Goal: Transaction & Acquisition: Purchase product/service

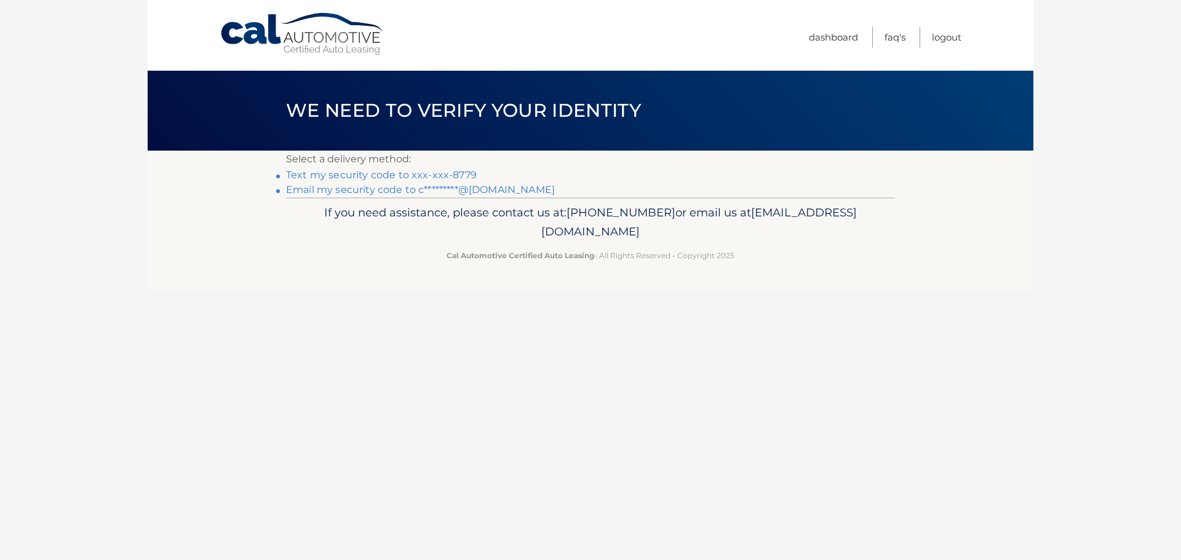
click at [448, 173] on link "Text my security code to xxx-xxx-8779" at bounding box center [381, 175] width 191 height 12
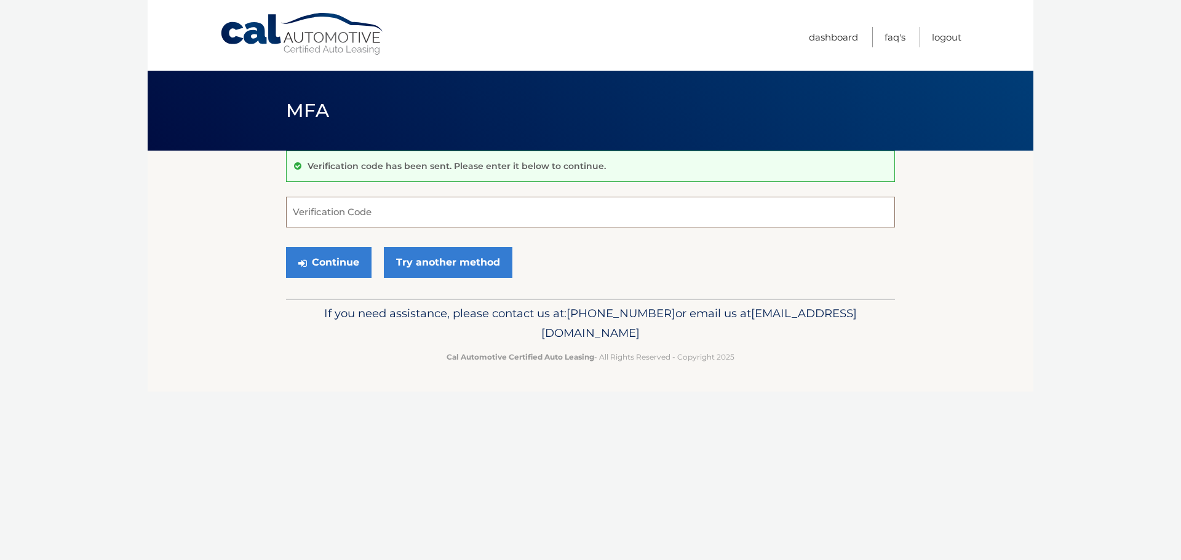
click at [362, 213] on input "Verification Code" at bounding box center [590, 212] width 609 height 31
type input "717182"
click at [336, 266] on button "Continue" at bounding box center [329, 262] width 86 height 31
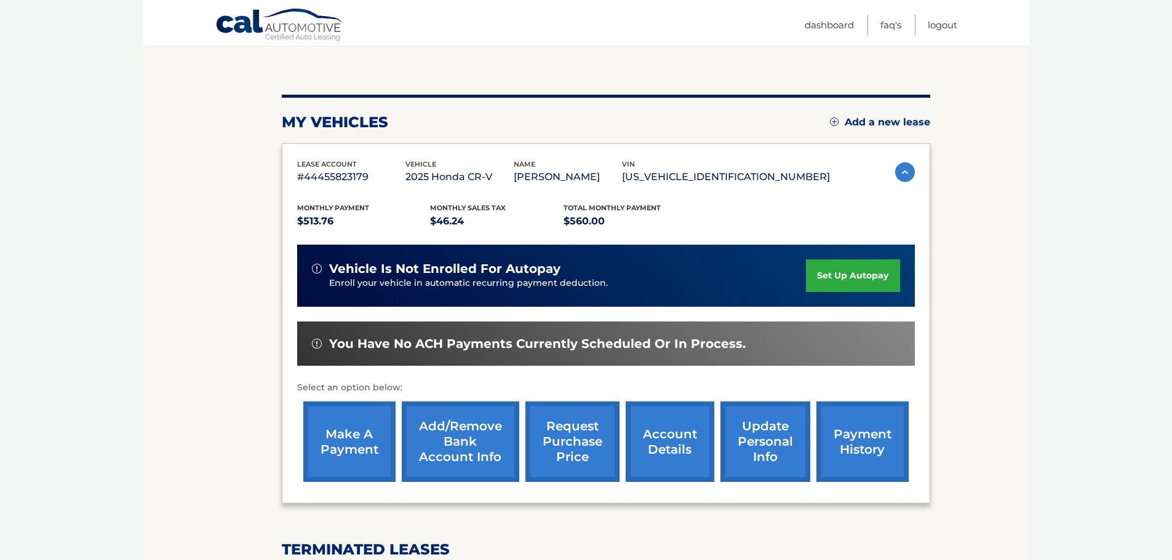
scroll to position [123, 0]
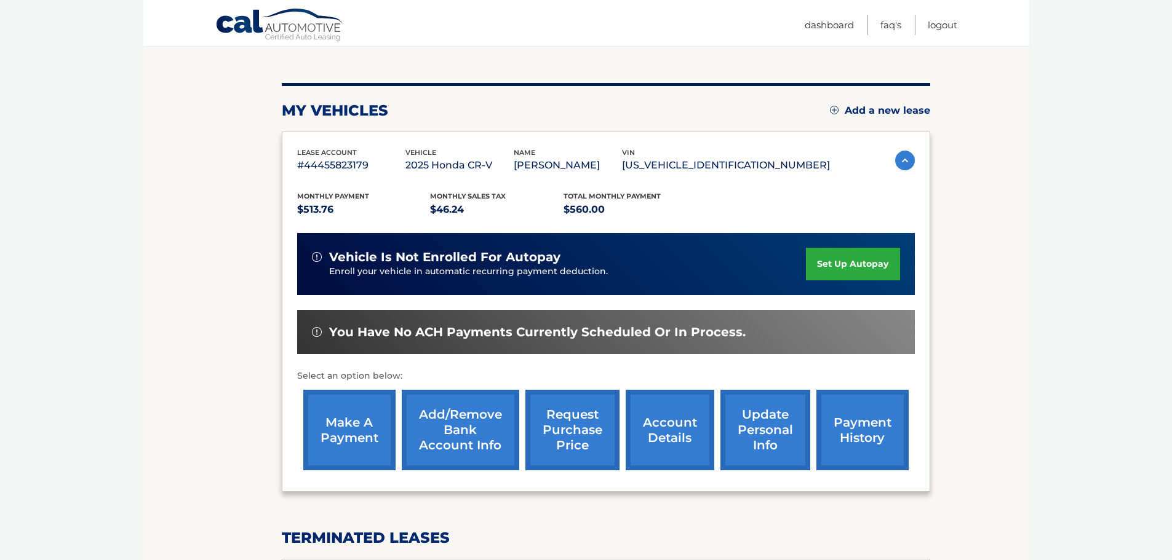
click at [353, 443] on link "make a payment" at bounding box center [349, 430] width 92 height 81
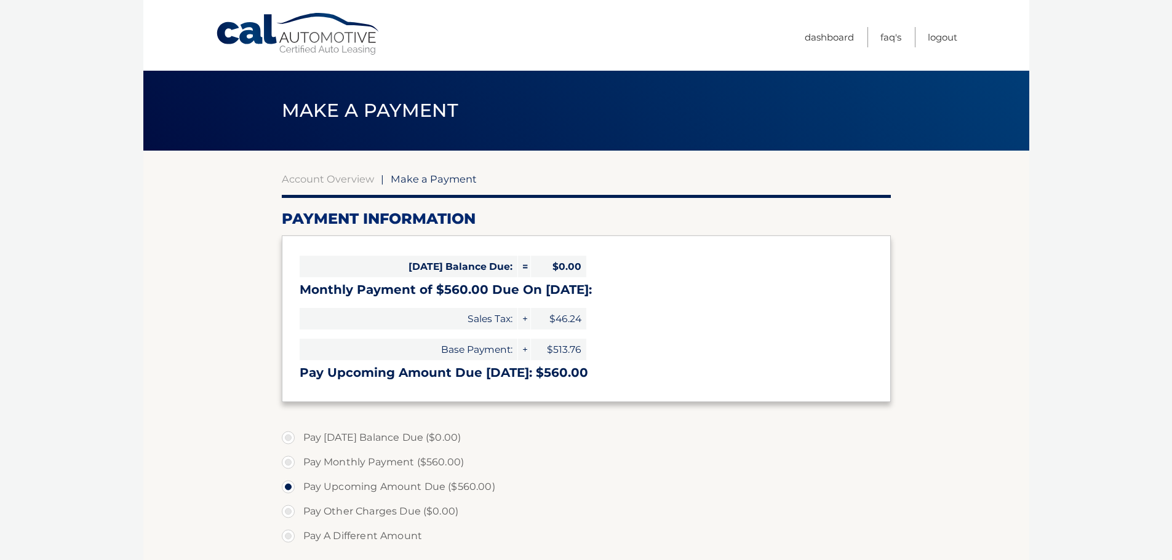
select select "MjIzNzhkNWEtYzgyNy00NjdkLWFjYTItOGI1ZjA1NDg2MDYw"
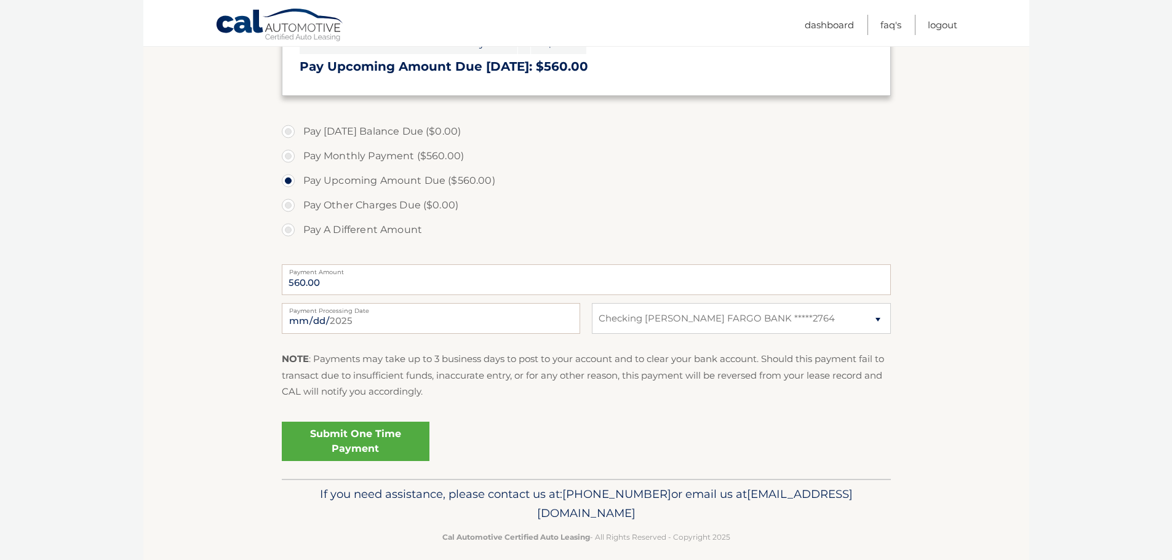
scroll to position [308, 0]
click at [290, 154] on label "Pay Monthly Payment ($560.00)" at bounding box center [586, 155] width 609 height 25
click at [290, 154] on input "Pay Monthly Payment ($560.00)" at bounding box center [293, 153] width 12 height 20
radio input "true"
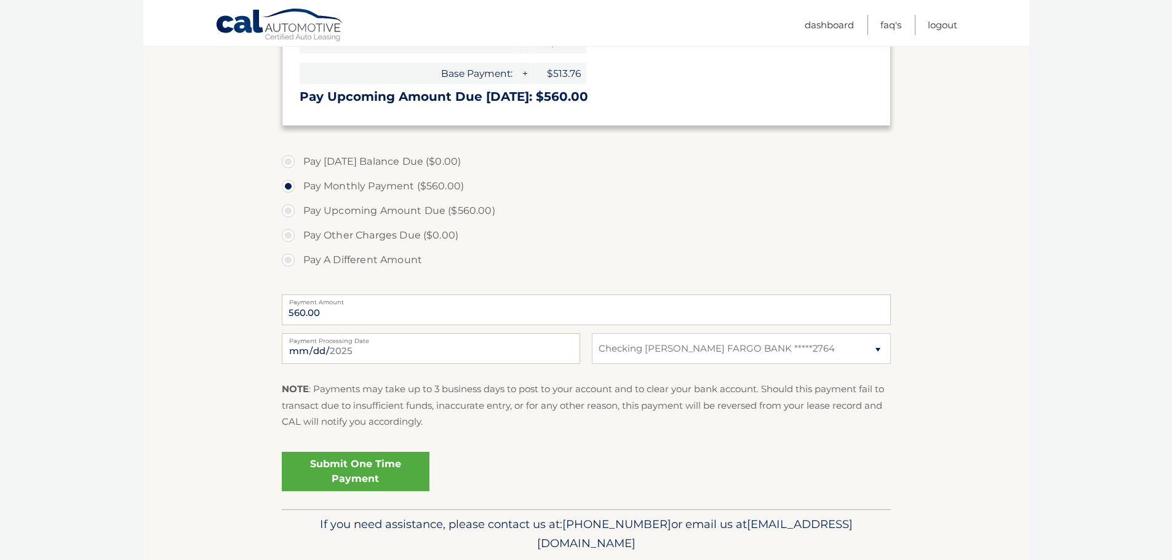
scroll to position [246, 0]
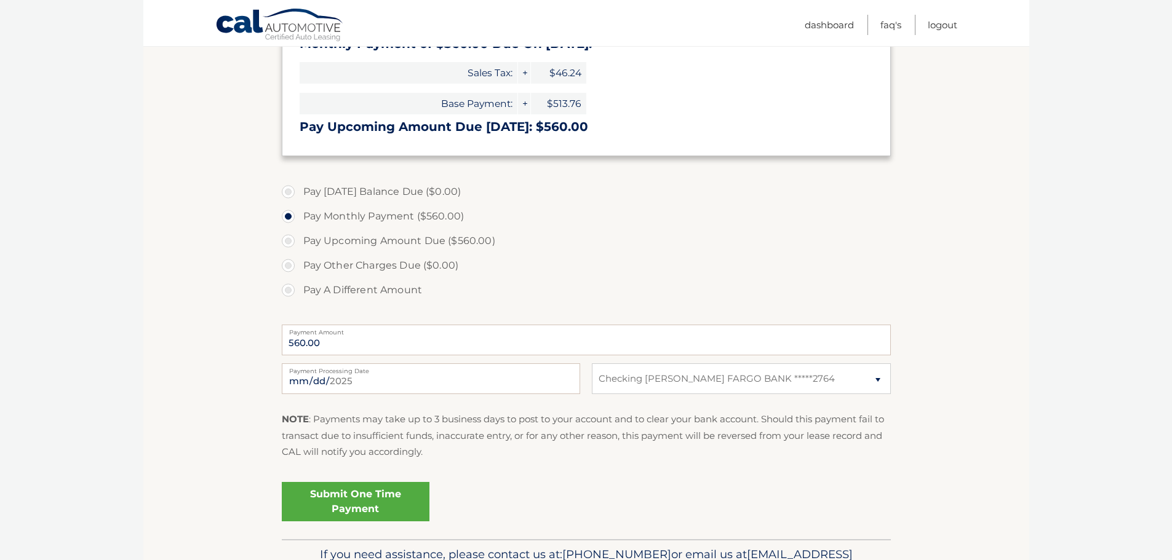
click at [288, 242] on label "Pay Upcoming Amount Due ($560.00)" at bounding box center [586, 241] width 609 height 25
click at [288, 242] on input "Pay Upcoming Amount Due ($560.00)" at bounding box center [293, 239] width 12 height 20
radio input "true"
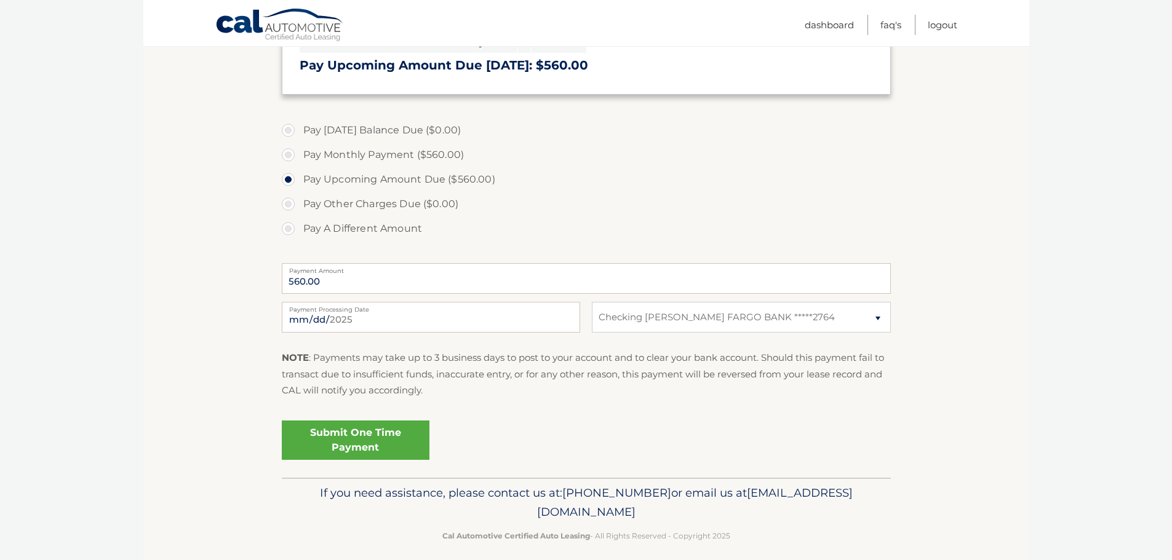
click at [387, 441] on link "Submit One Time Payment" at bounding box center [356, 440] width 148 height 39
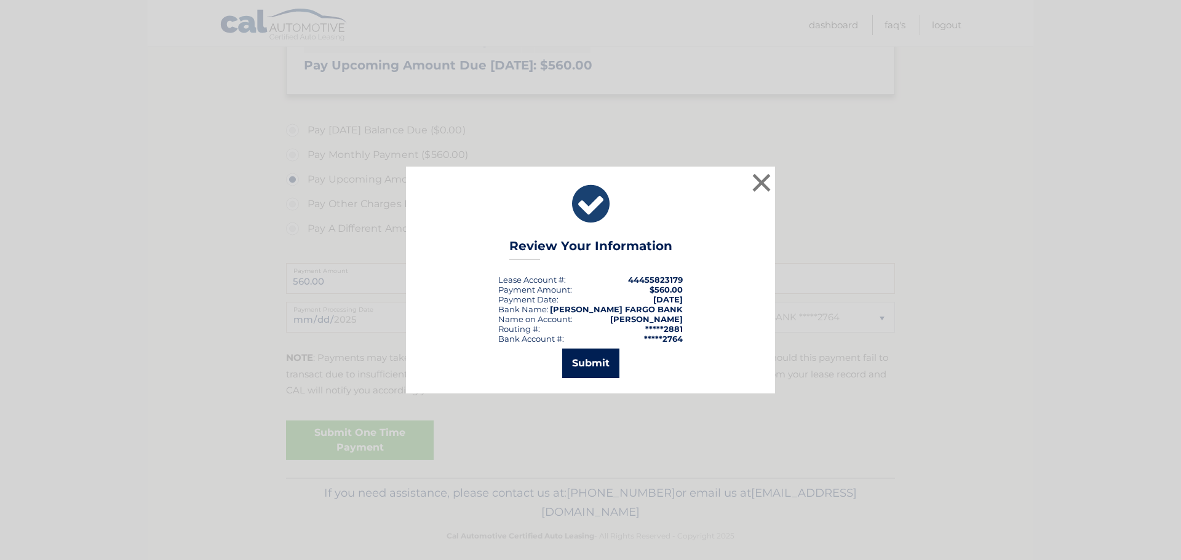
click at [580, 359] on button "Submit" at bounding box center [590, 364] width 57 height 30
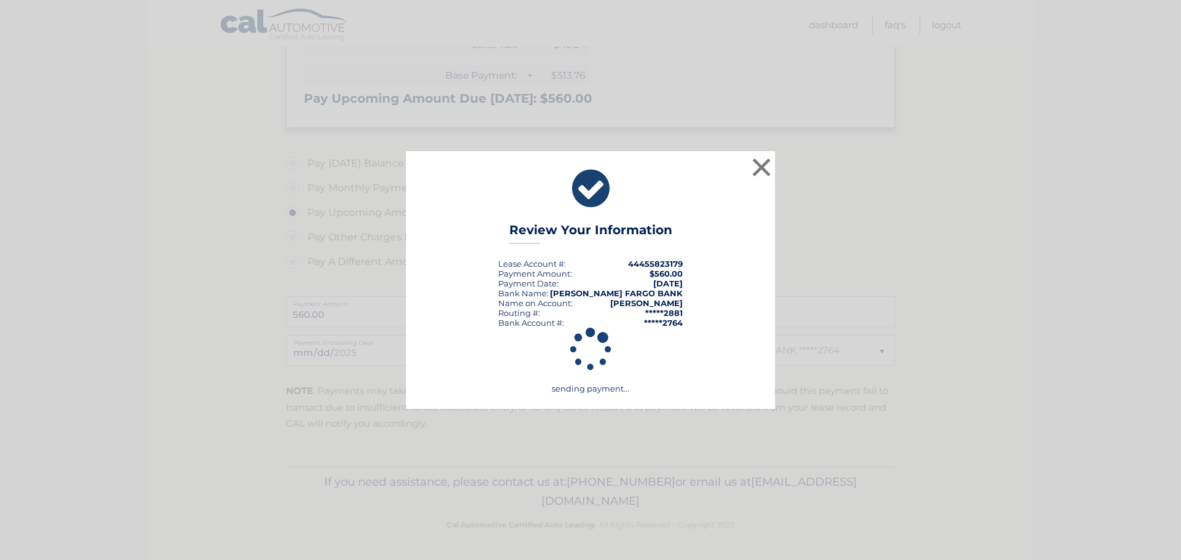
scroll to position [274, 0]
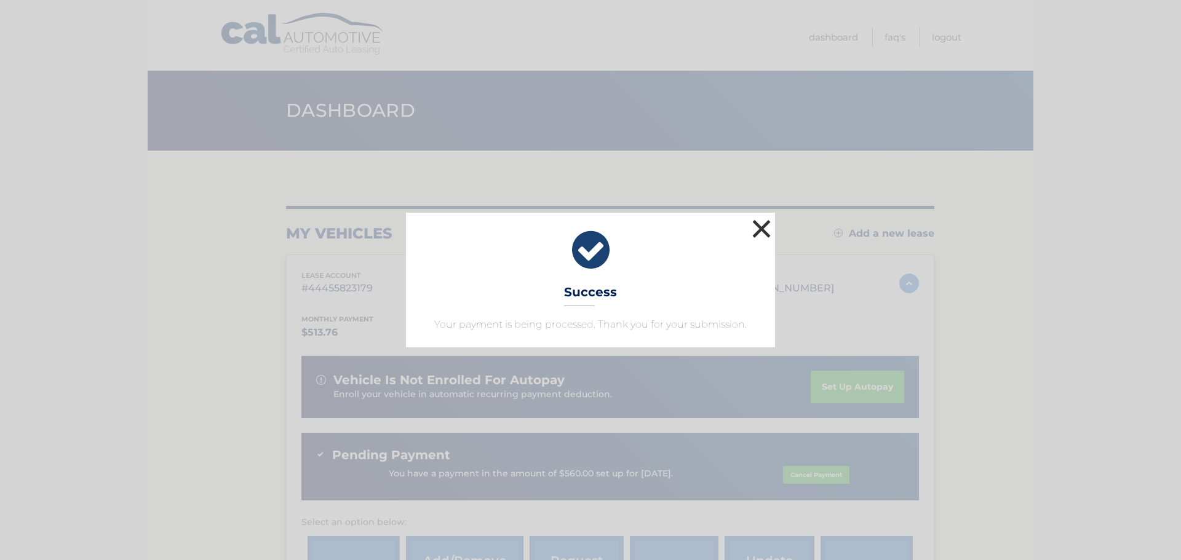
click at [766, 226] on button "×" at bounding box center [761, 229] width 25 height 25
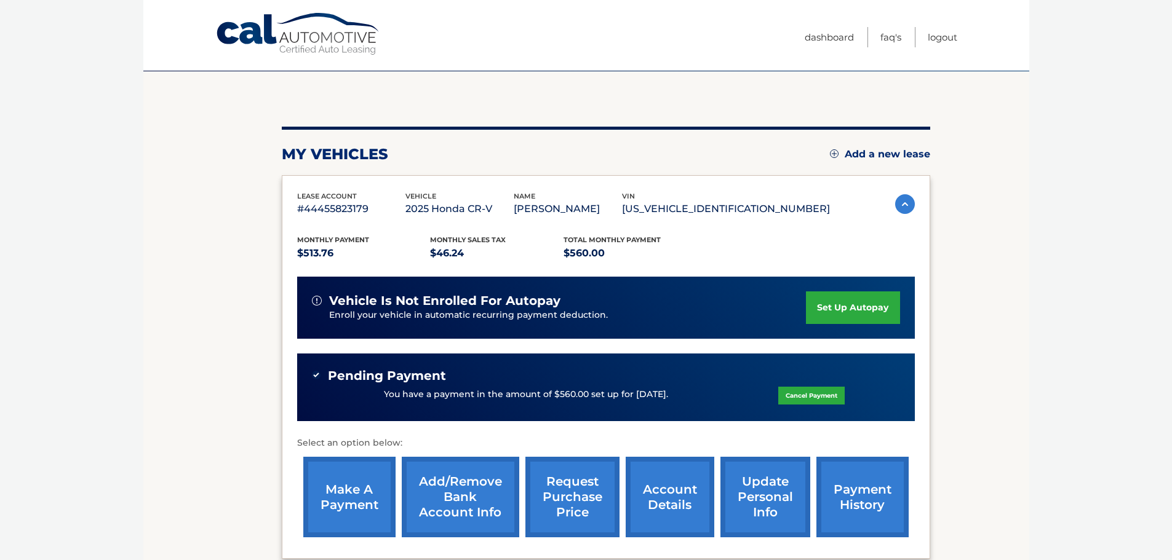
scroll to position [246, 0]
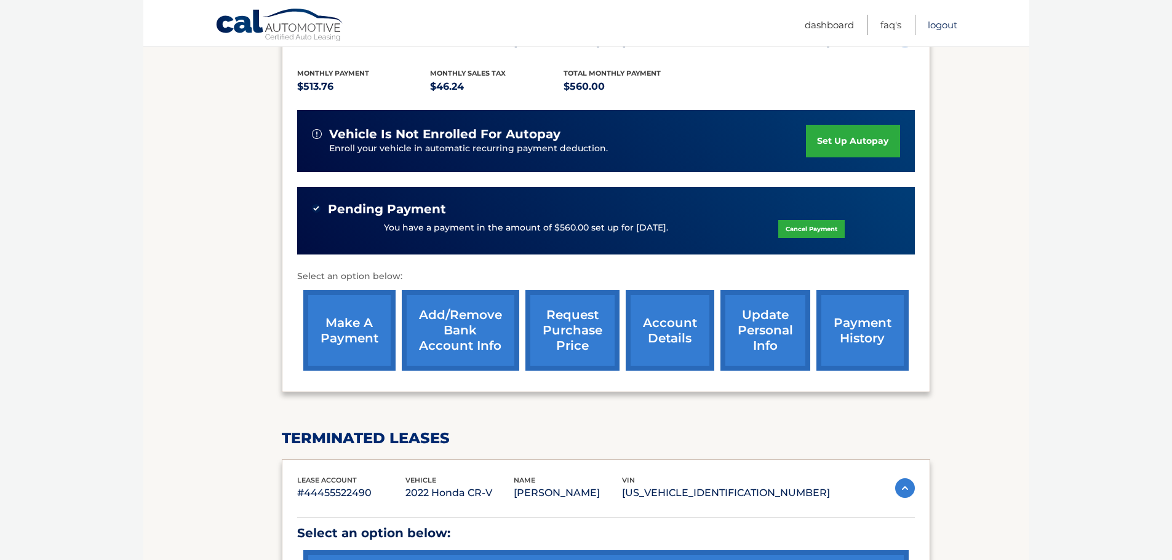
click at [937, 31] on link "Logout" at bounding box center [943, 25] width 30 height 20
